Goal: Find specific page/section: Find specific page/section

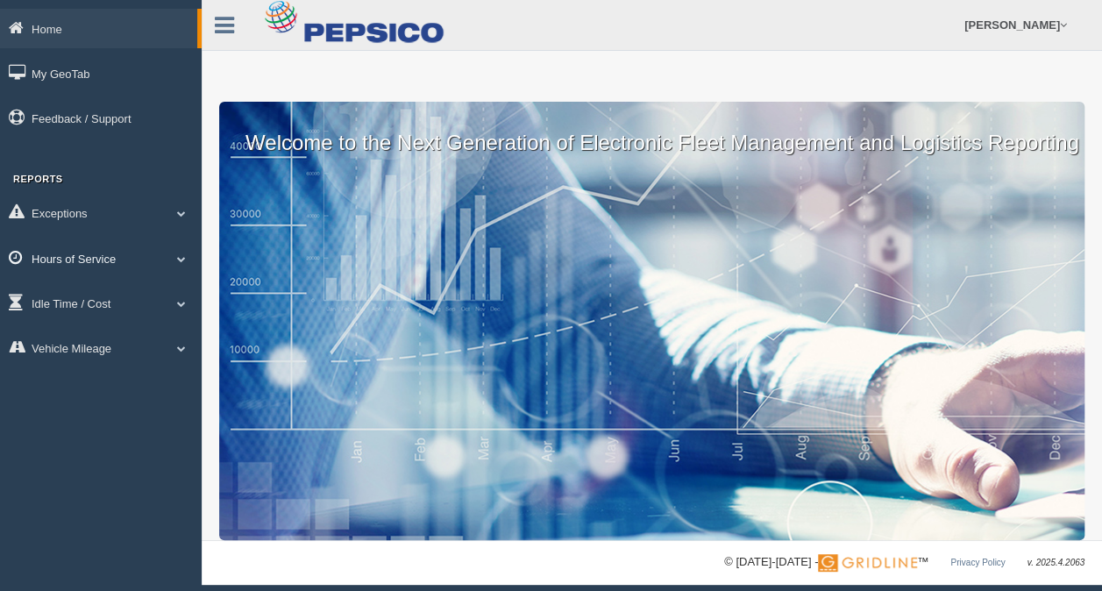
click at [71, 257] on link "Hours of Service" at bounding box center [101, 257] width 202 height 39
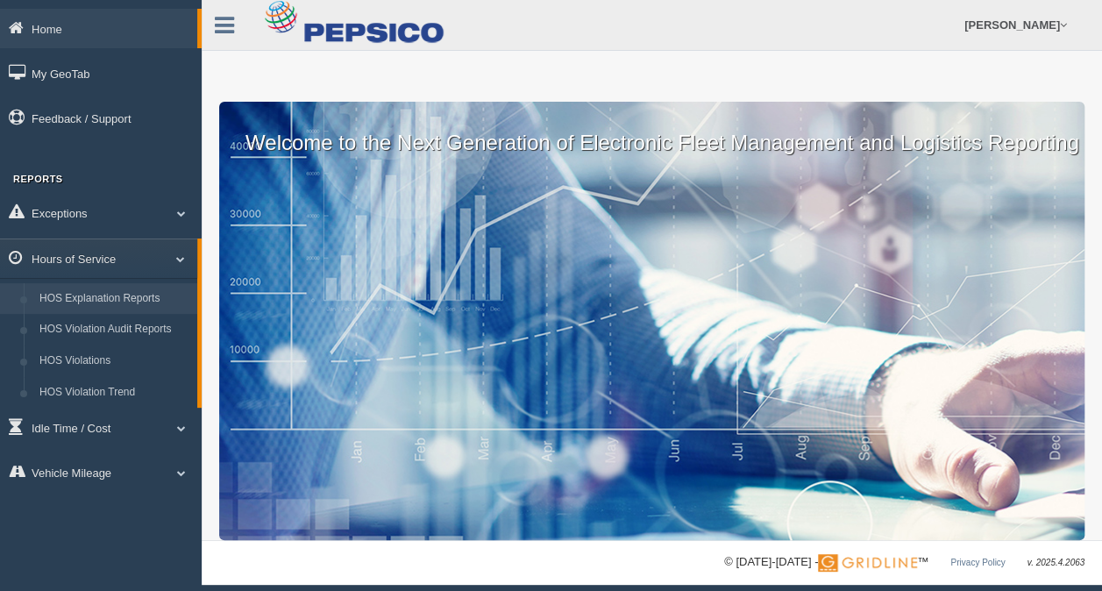
click at [131, 309] on link "HOS Explanation Reports" at bounding box center [115, 299] width 166 height 32
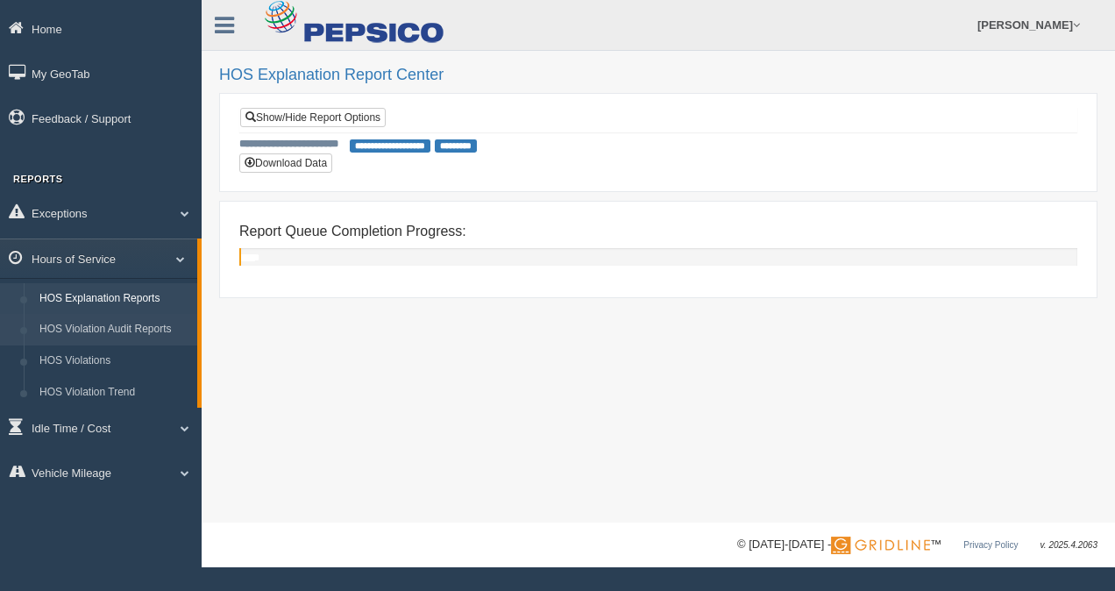
click at [102, 343] on link "HOS Violation Audit Reports" at bounding box center [115, 330] width 166 height 32
